Goal: Feedback & Contribution: Submit feedback/report problem

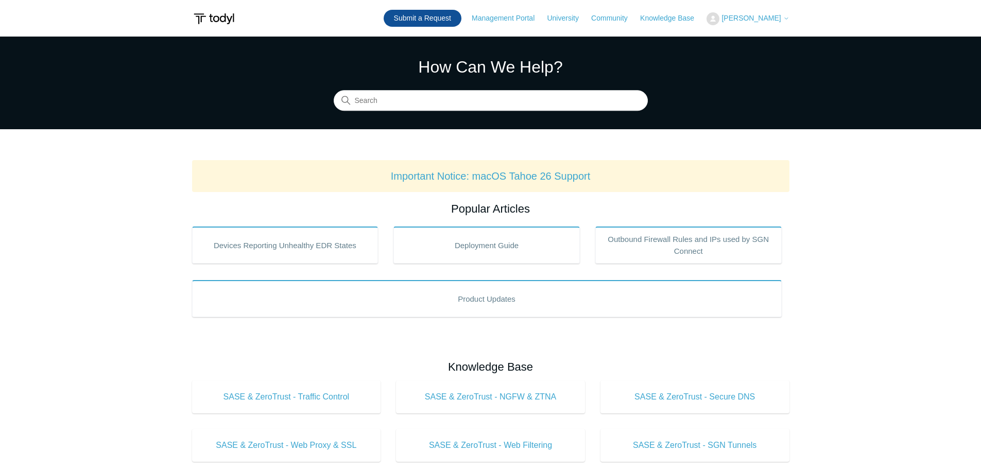
click at [452, 14] on link "Submit a Request" at bounding box center [423, 18] width 78 height 17
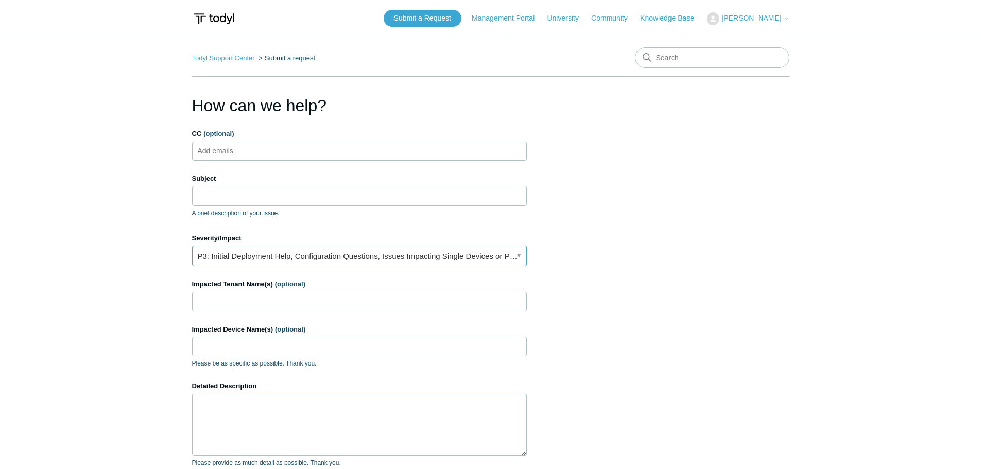
click at [270, 261] on link "P3: Initial Deployment Help, Configuration Questions, Issues Impacting Single D…" at bounding box center [359, 256] width 335 height 21
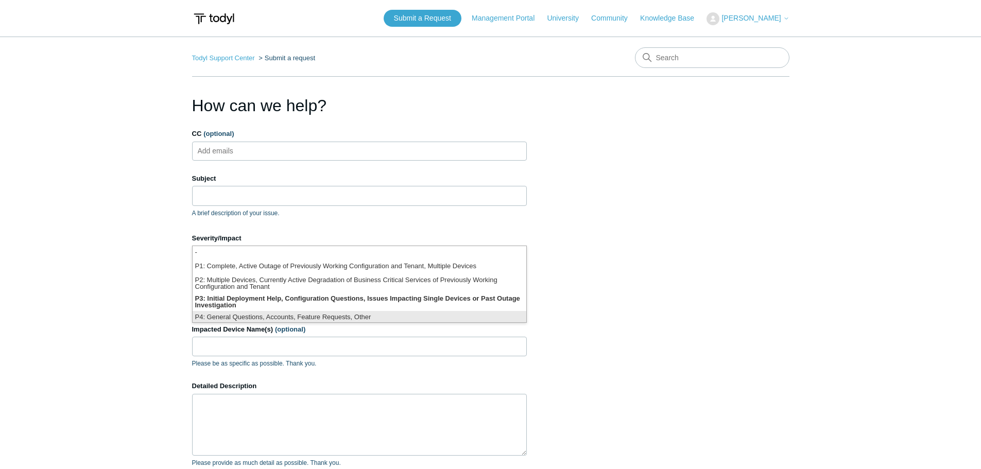
scroll to position [3, 0]
click at [260, 316] on li "P4: General Questions, Accounts, Feature Requests, Other" at bounding box center [360, 316] width 334 height 14
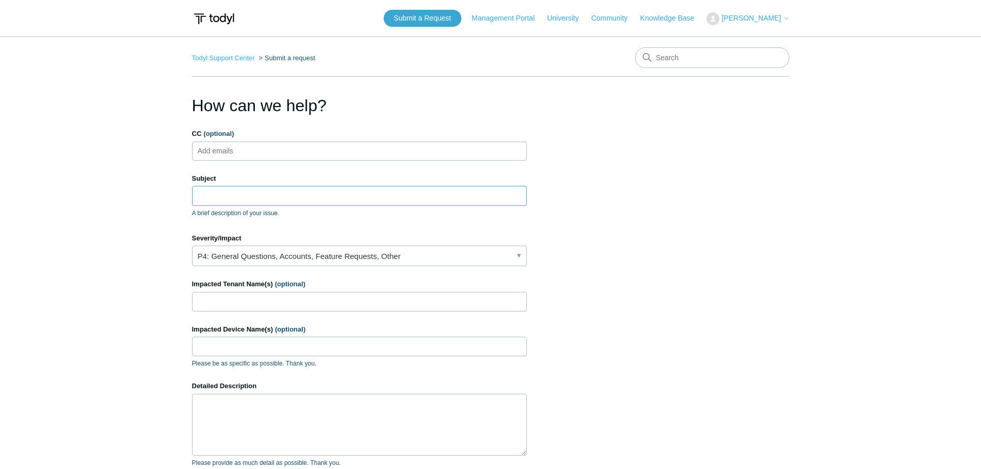
click at [250, 196] on input "Subject" at bounding box center [359, 196] width 335 height 20
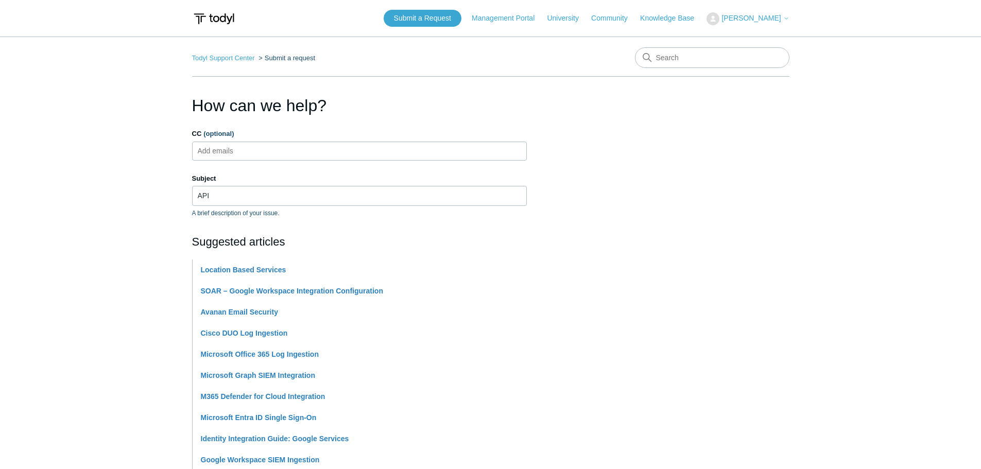
click at [485, 257] on div "Suggested articles Location Based Services SOAR – Google Workspace Integration …" at bounding box center [359, 351] width 335 height 237
click at [309, 196] on input "API" at bounding box center [359, 196] width 335 height 20
click at [199, 195] on input "API Questions" at bounding box center [359, 196] width 335 height 20
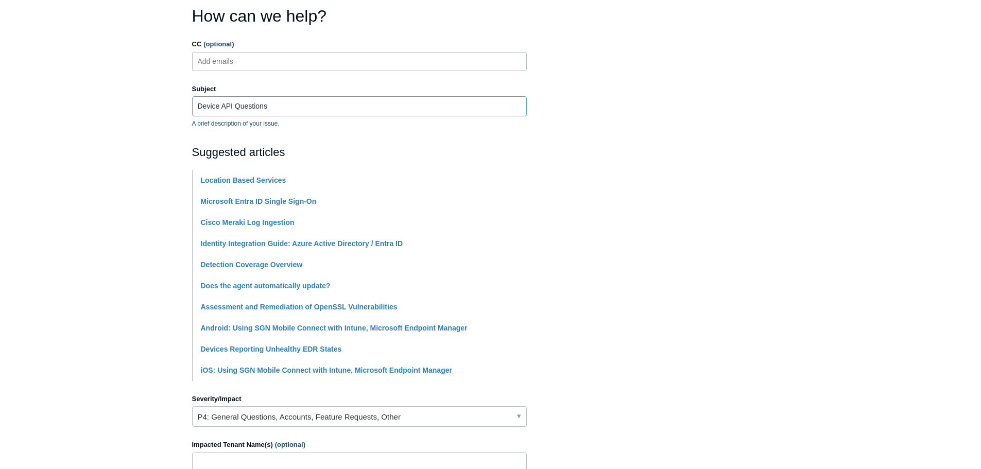
scroll to position [309, 0]
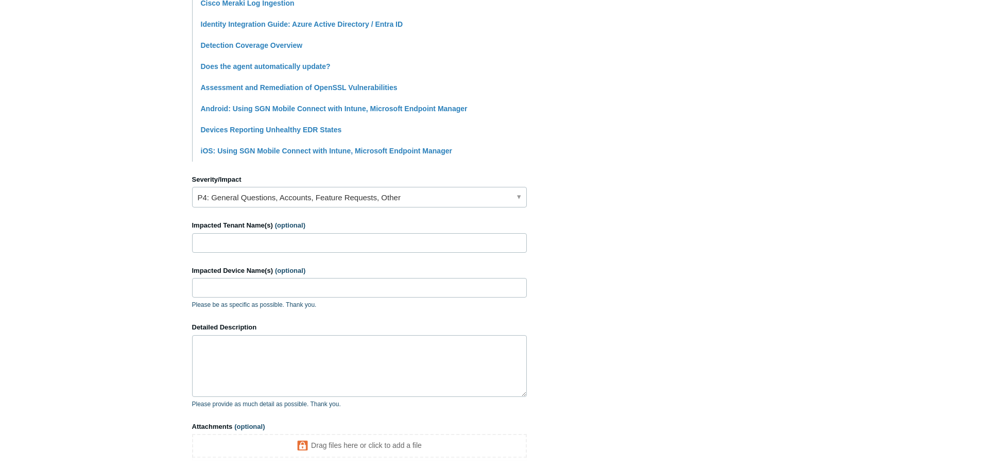
type input "Device API Questions"
click at [285, 362] on textarea "Detailed Description" at bounding box center [359, 366] width 335 height 62
paste textarea "[URL][DOMAIN_NAME]"
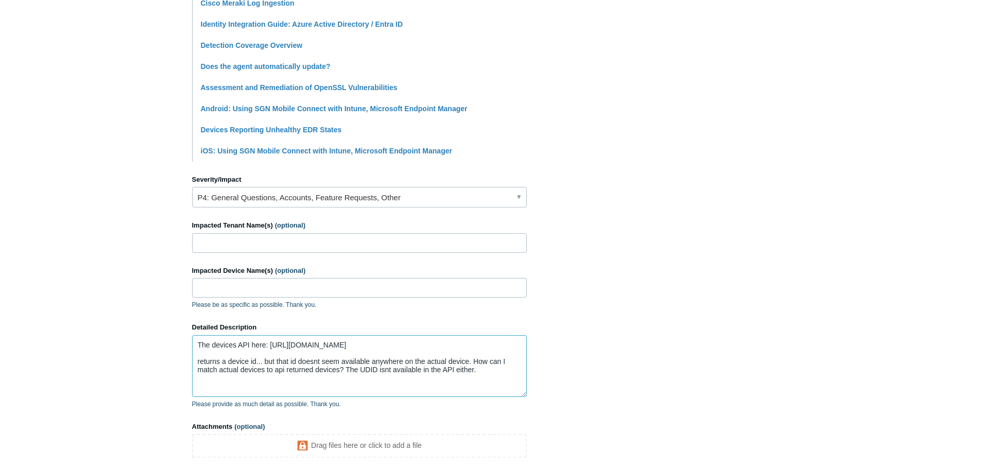
click at [381, 368] on textarea "The devices API here: [URL][DOMAIN_NAME] returns a device id... but that id doe…" at bounding box center [359, 366] width 335 height 62
click at [254, 378] on textarea "The devices API here: [URL][DOMAIN_NAME] returns a device id... but that id doe…" at bounding box center [359, 366] width 335 height 62
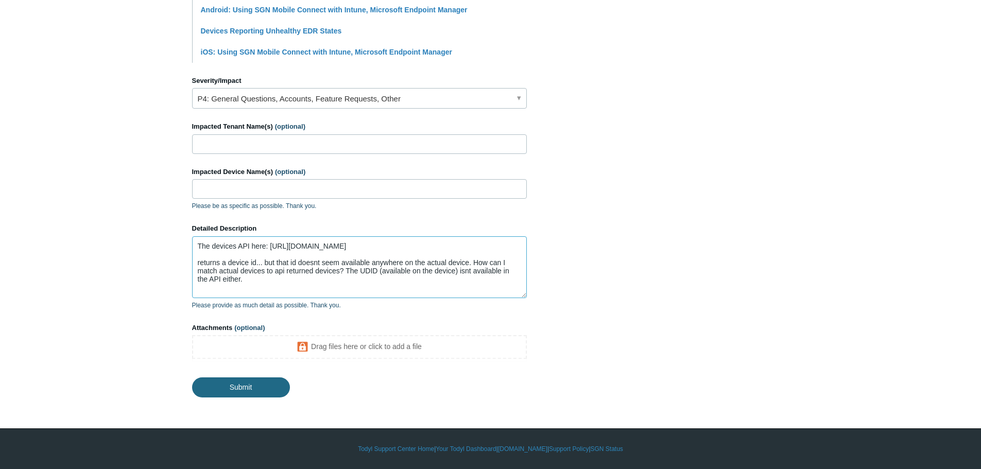
type textarea "The devices API here: [URL][DOMAIN_NAME] returns a device id... but that id doe…"
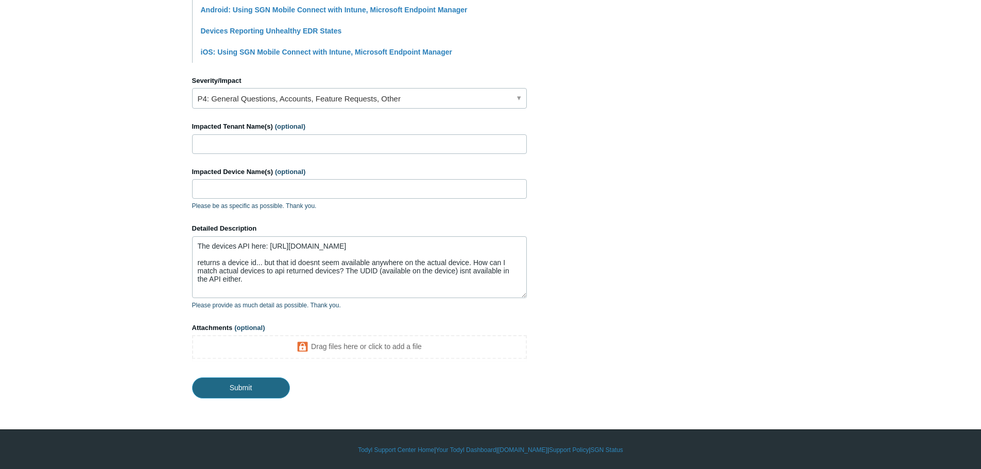
click at [261, 387] on input "Submit" at bounding box center [241, 388] width 98 height 21
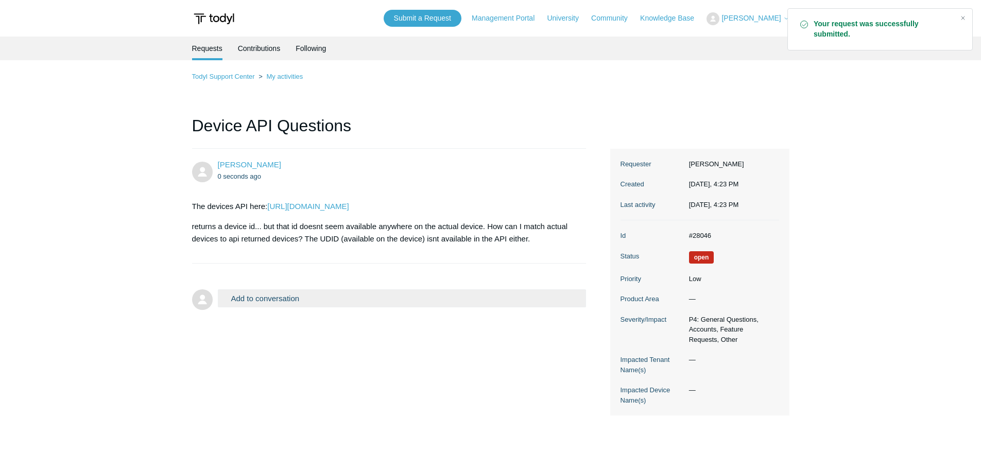
click at [713, 83] on div "Todyl Support Center My activities Device API Questions Brian Rohllf 0 seconds …" at bounding box center [491, 243] width 598 height 345
click at [964, 16] on div "Close" at bounding box center [963, 18] width 14 height 14
